Goal: Information Seeking & Learning: Learn about a topic

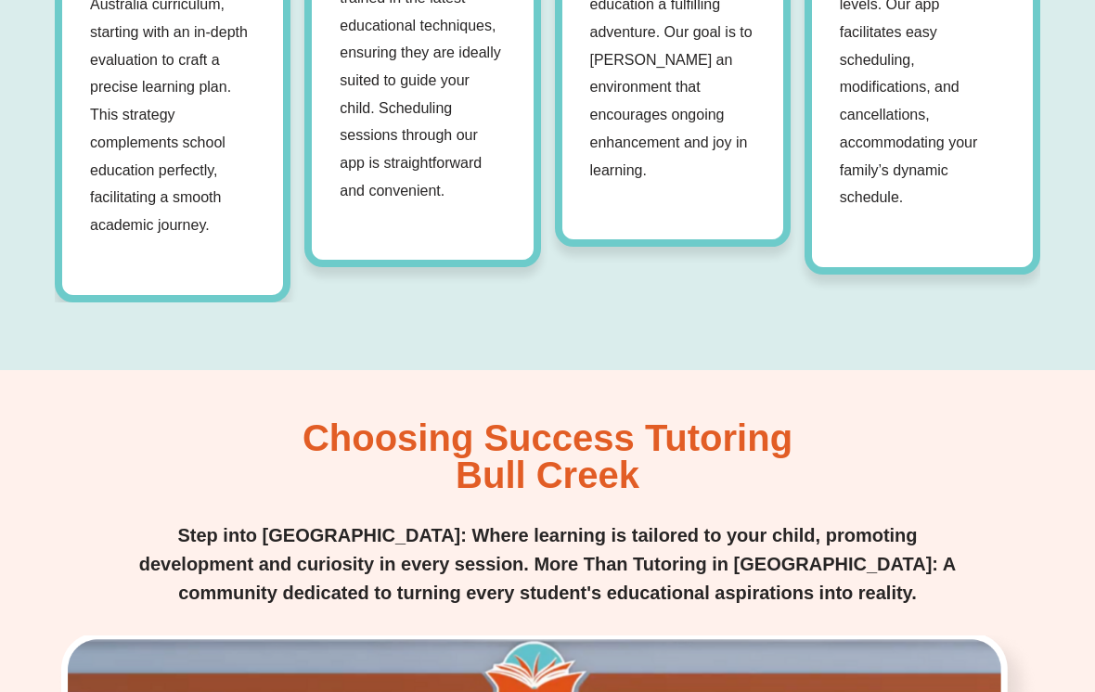
scroll to position [2041, 0]
click at [470, 128] on p "Our tutors are selected based on their expertise, passion, and communicative sk…" at bounding box center [421, 25] width 165 height 358
click at [475, 102] on p "Our tutors are selected based on their expertise, passion, and communicative sk…" at bounding box center [421, 25] width 165 height 358
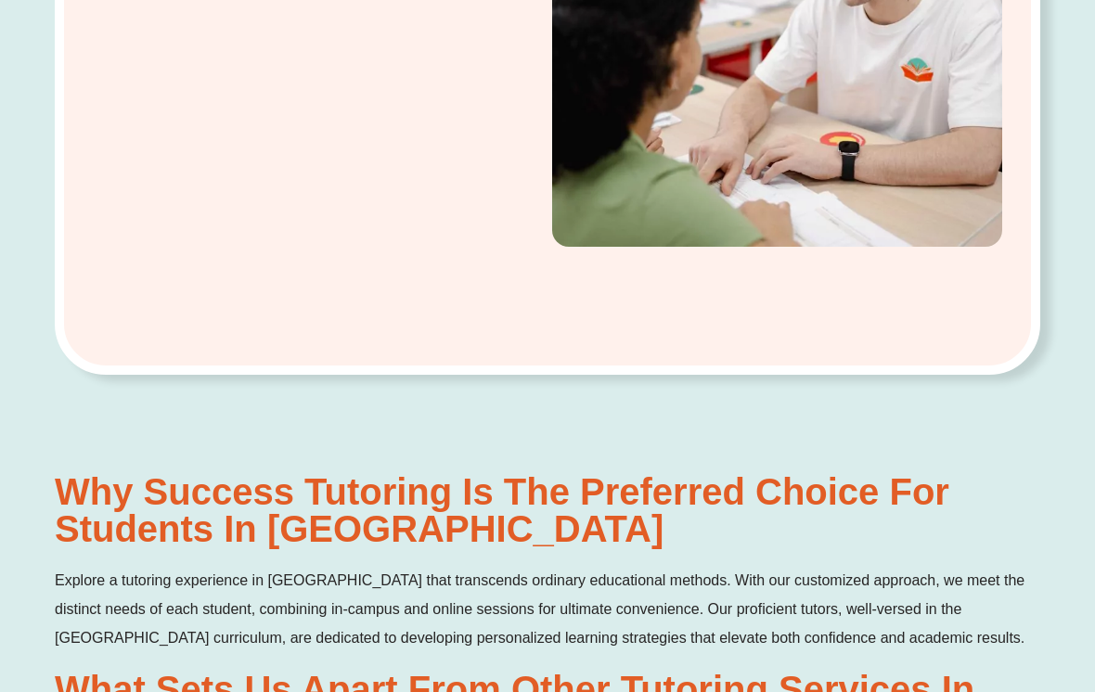
scroll to position [596, 0]
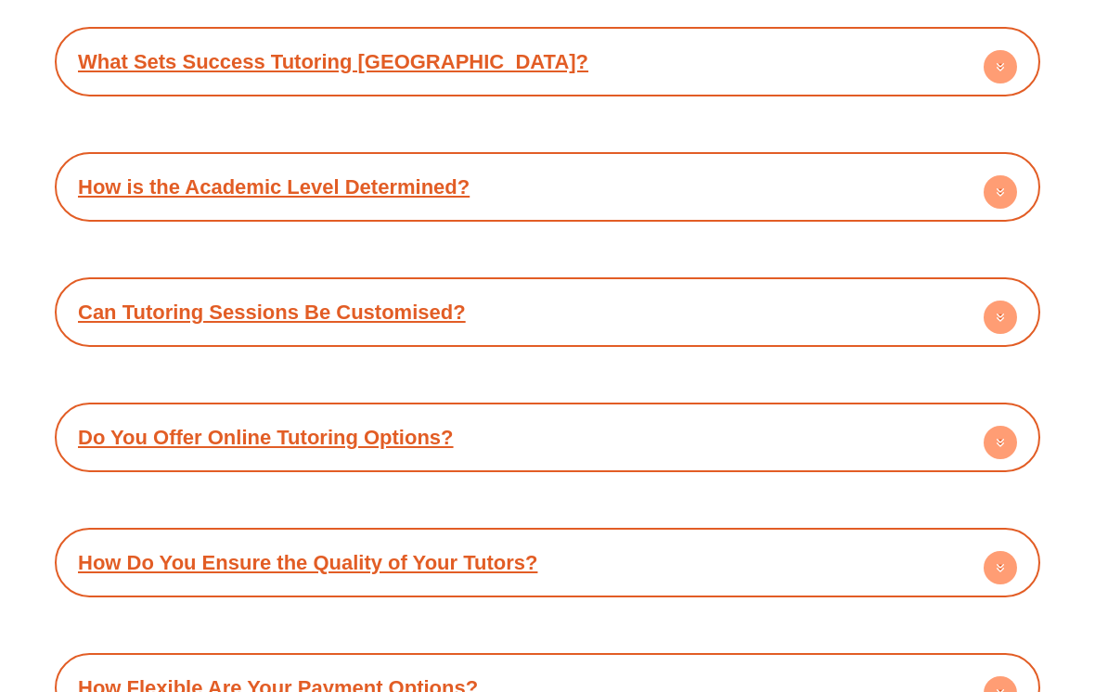
scroll to position [9535, 0]
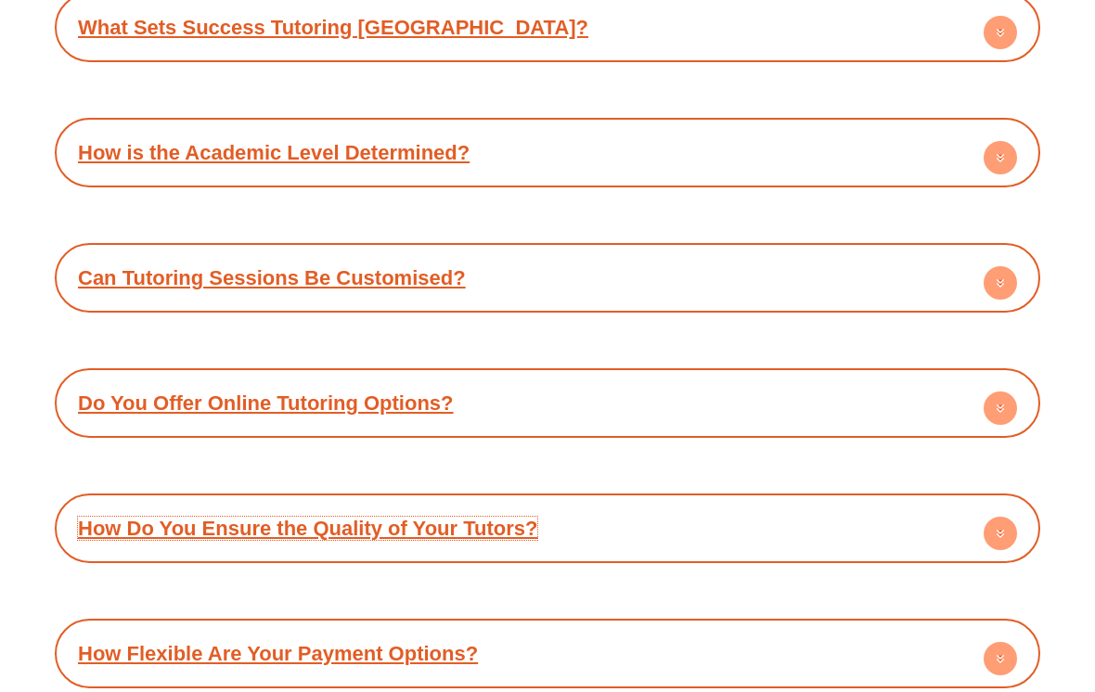
click at [91, 518] on link "How Do You Ensure the Quality of Your Tutors?" at bounding box center [307, 529] width 459 height 23
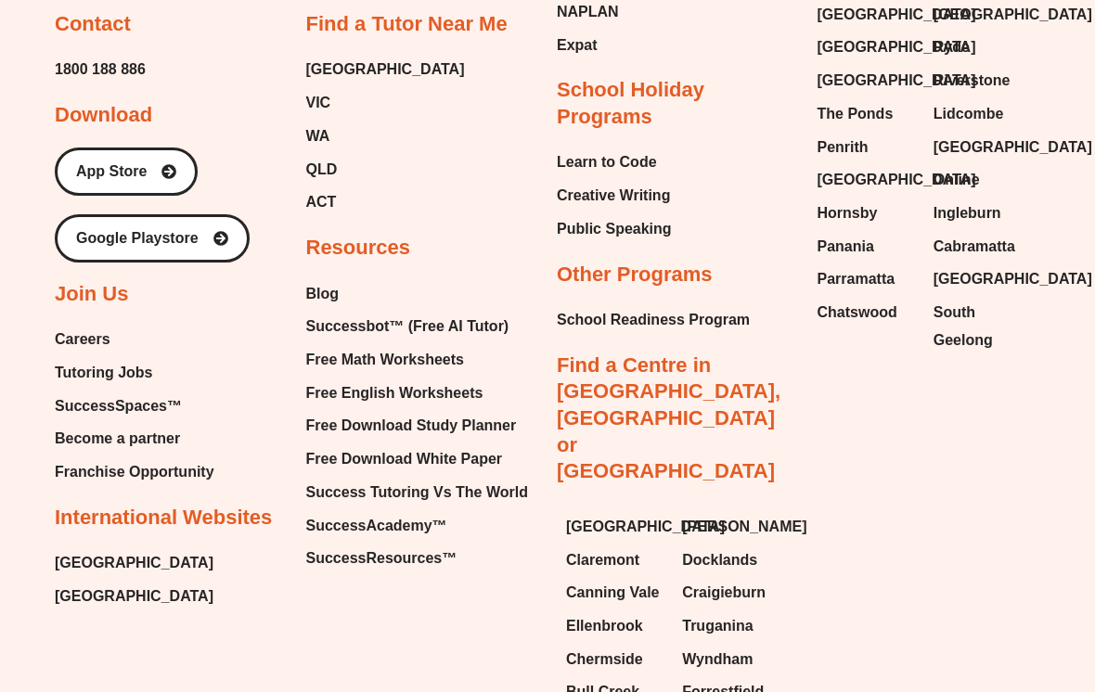
scroll to position [11061, 0]
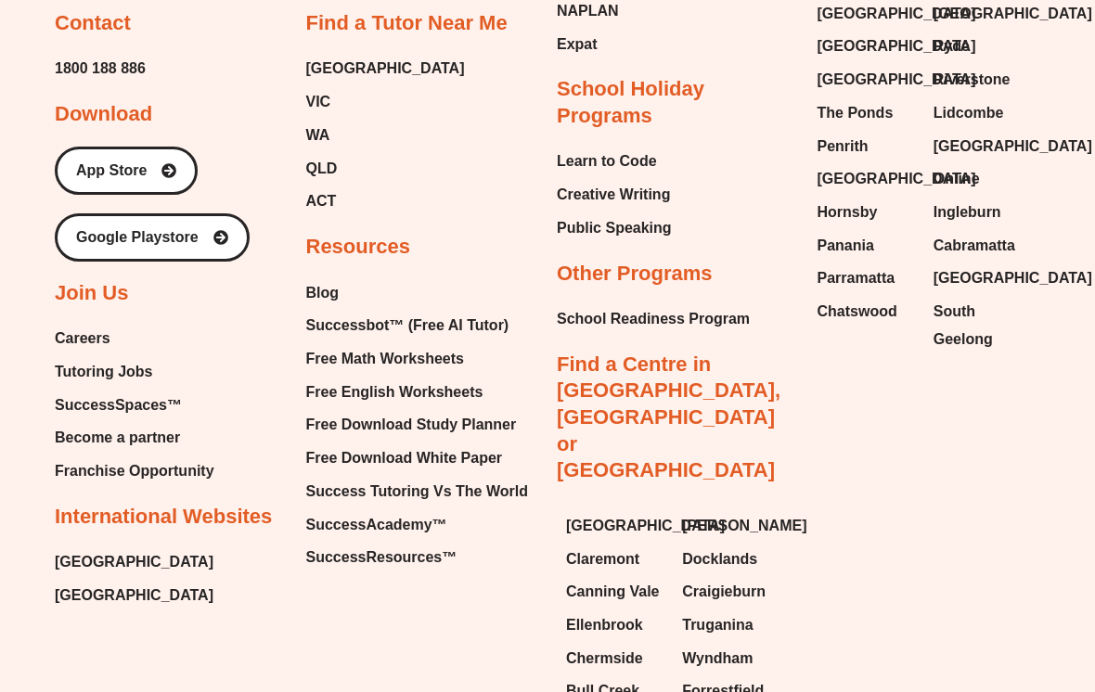
click at [151, 359] on span "Tutoring Jobs" at bounding box center [103, 373] width 97 height 28
